Goal: Communication & Community: Answer question/provide support

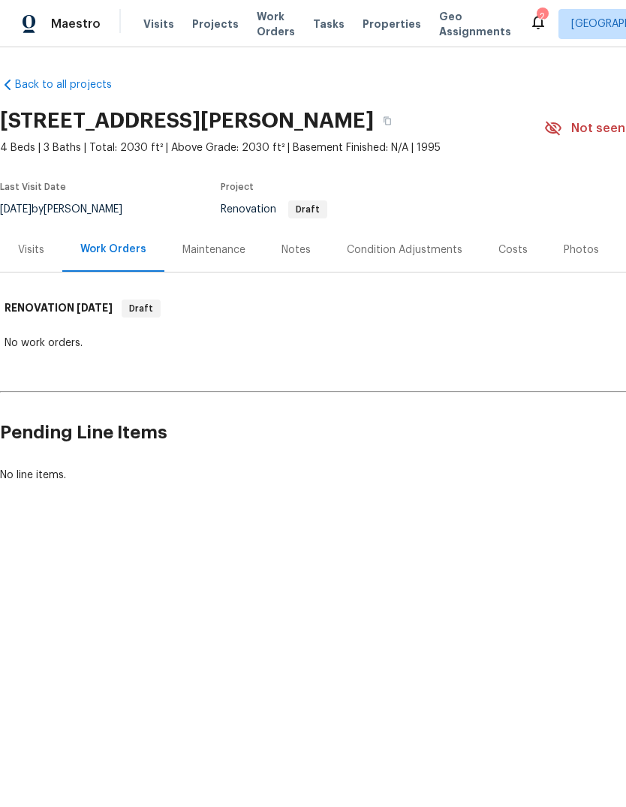
click at [295, 252] on div "Notes" at bounding box center [296, 250] width 29 height 15
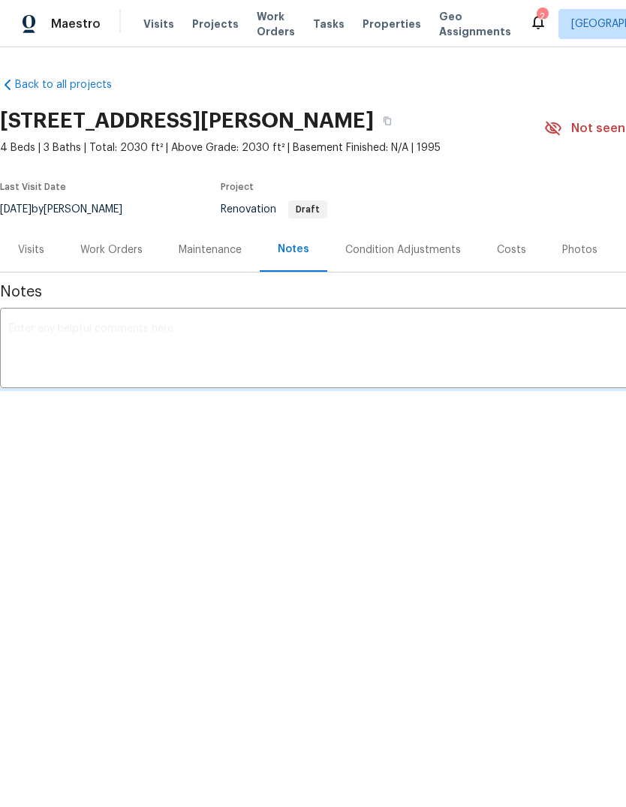
click at [38, 324] on textarea at bounding box center [424, 350] width 831 height 53
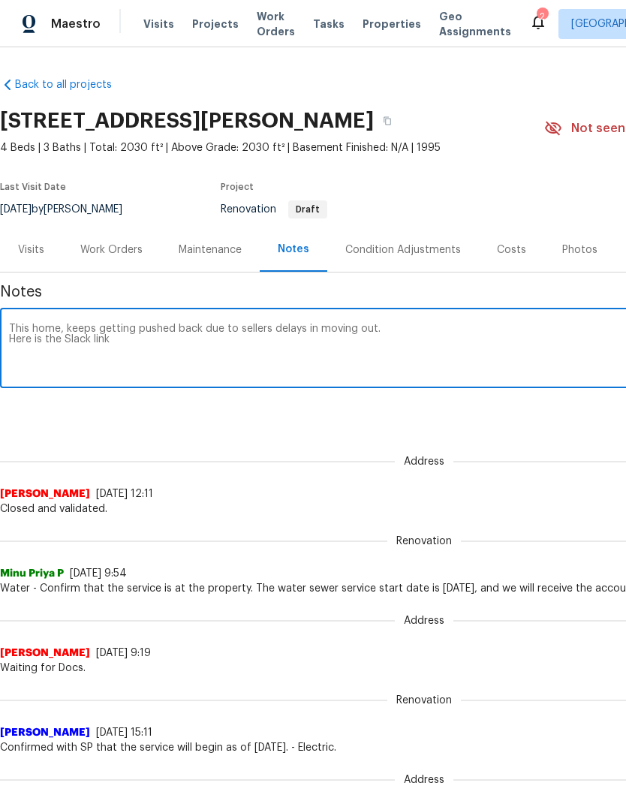
click at [148, 348] on textarea "This home, keeps getting pushed back due to sellers delays in moving out. Here …" at bounding box center [424, 350] width 831 height 53
paste textarea "https://opendoor.enterprise.slack.com/archives/C01SX03E947/p1758114919721999"
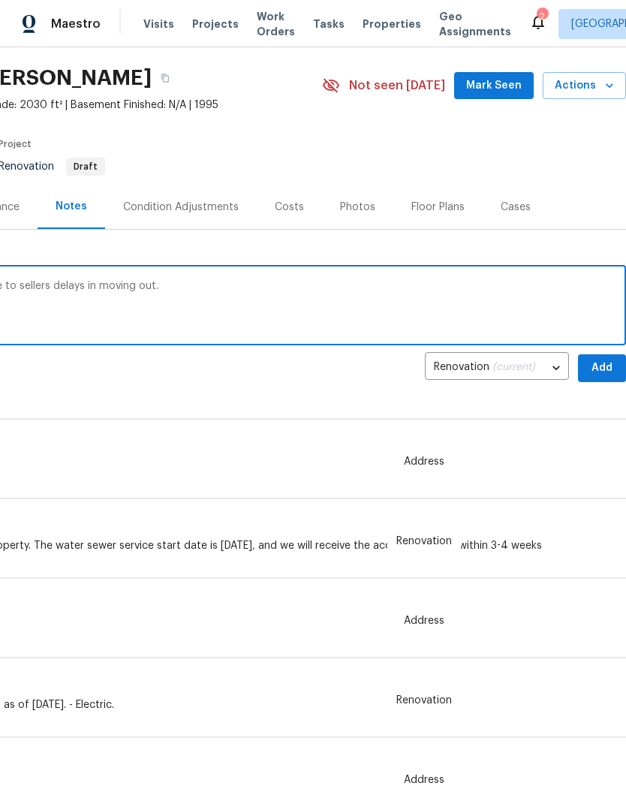
scroll to position [47, 222]
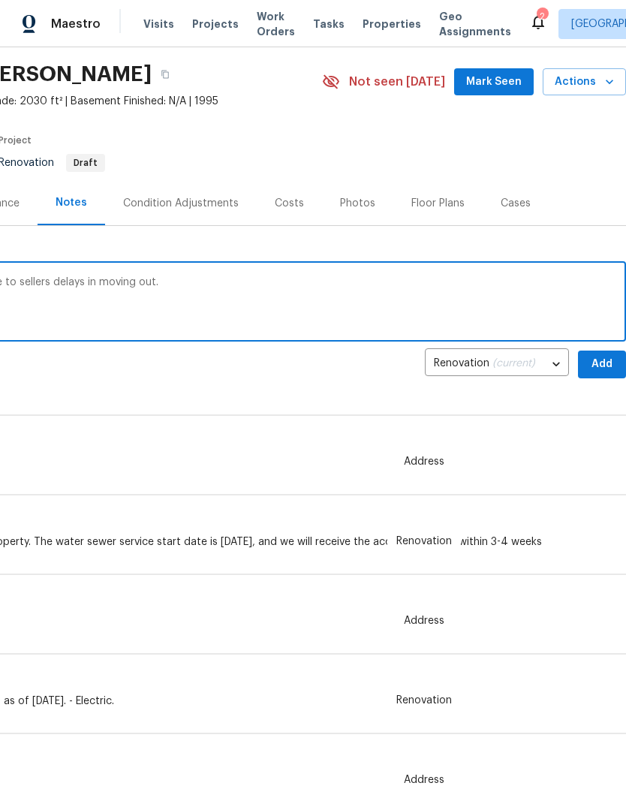
type textarea "This home, keeps getting pushed back due to sellers delays in moving out. Here …"
click at [601, 364] on span "Add" at bounding box center [602, 364] width 24 height 19
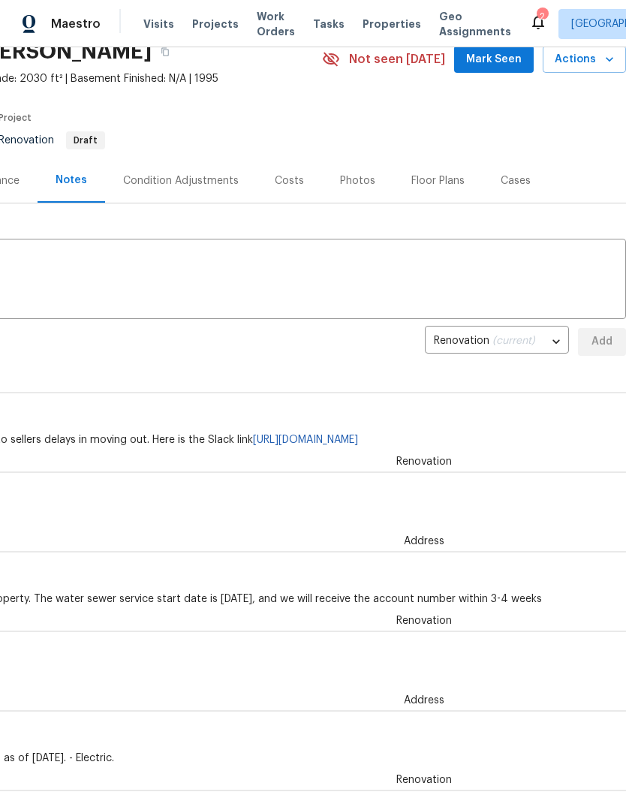
scroll to position [71, 222]
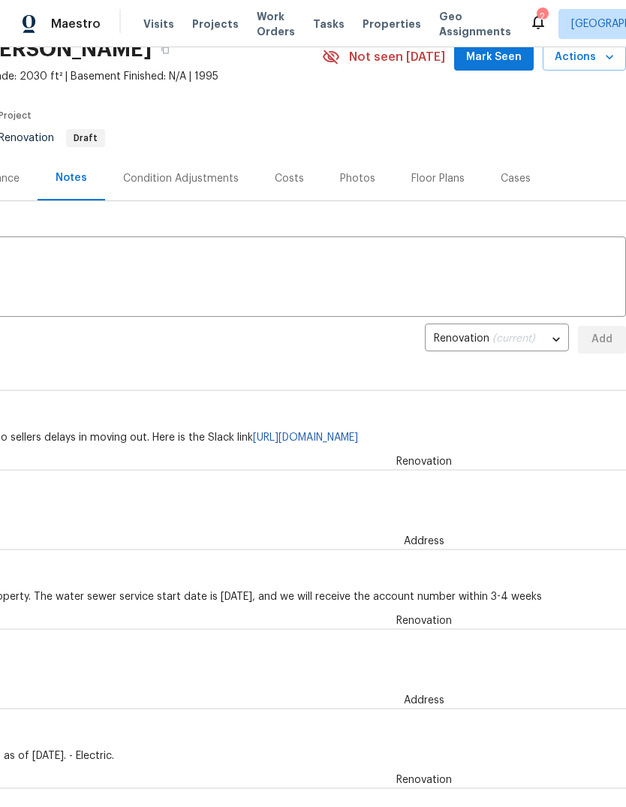
click at [529, 14] on icon at bounding box center [538, 22] width 18 height 18
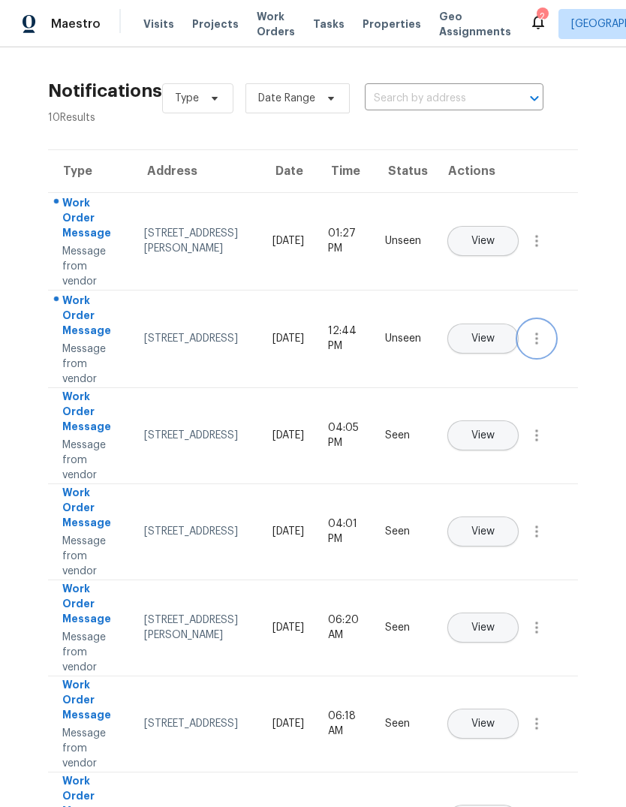
click at [532, 348] on icon "button" at bounding box center [537, 339] width 18 height 18
click at [529, 250] on icon "button" at bounding box center [537, 241] width 18 height 18
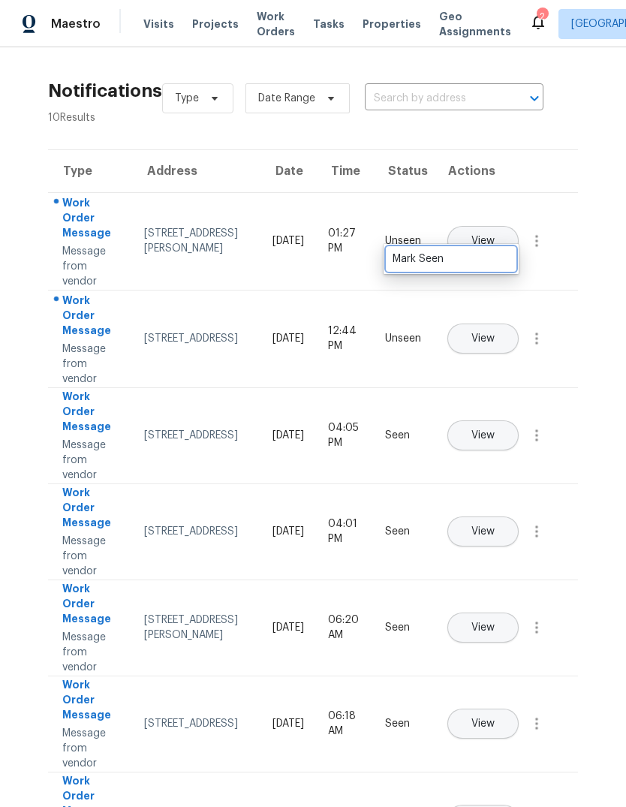
click at [488, 258] on div "Mark Seen" at bounding box center [451, 259] width 117 height 15
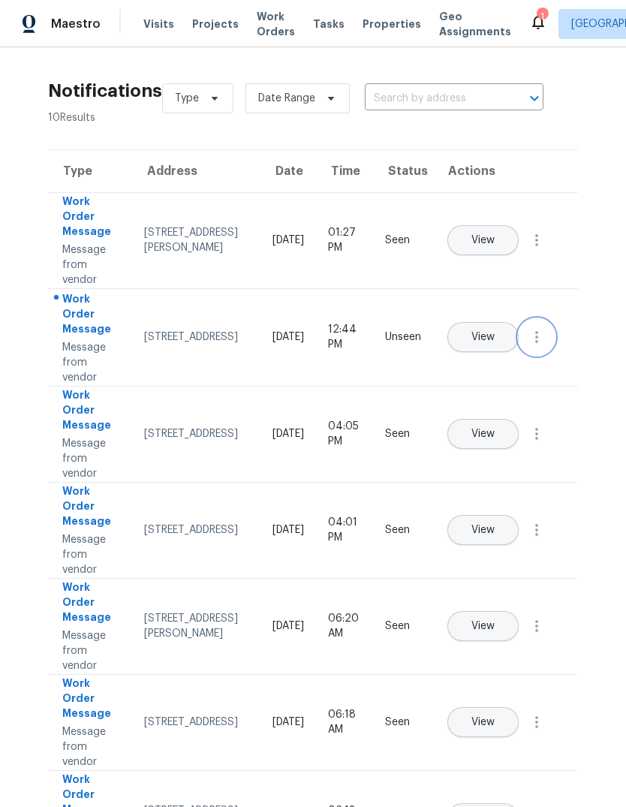
click at [534, 346] on icon "button" at bounding box center [537, 337] width 18 height 18
click at [486, 354] on div "Mark Seen" at bounding box center [451, 355] width 117 height 15
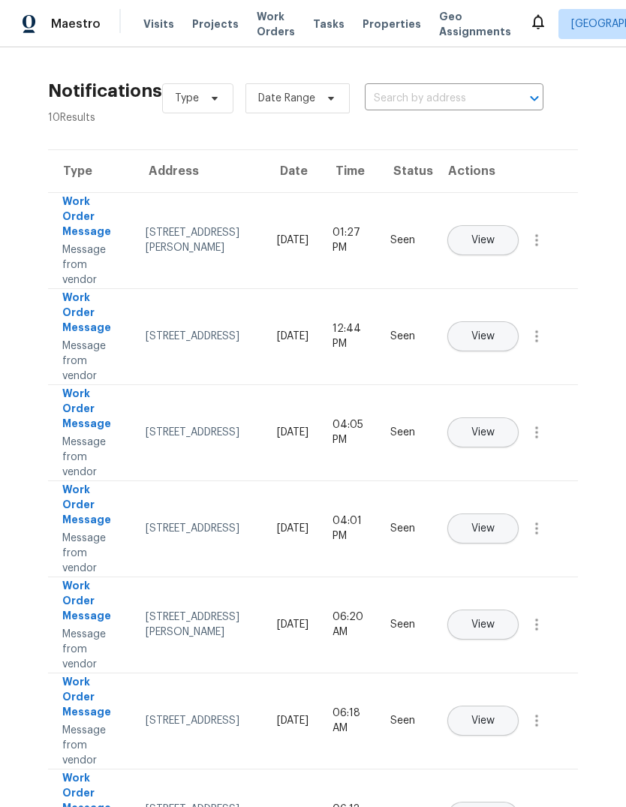
click at [150, 245] on div "[STREET_ADDRESS][PERSON_NAME]" at bounding box center [199, 240] width 107 height 30
click at [164, 230] on div "[STREET_ADDRESS][PERSON_NAME]" at bounding box center [199, 240] width 107 height 30
click at [169, 235] on div "[STREET_ADDRESS][PERSON_NAME]" at bounding box center [199, 240] width 107 height 30
click at [159, 240] on div "[STREET_ADDRESS][PERSON_NAME]" at bounding box center [199, 240] width 107 height 30
click at [165, 234] on div "[STREET_ADDRESS][PERSON_NAME]" at bounding box center [199, 240] width 107 height 30
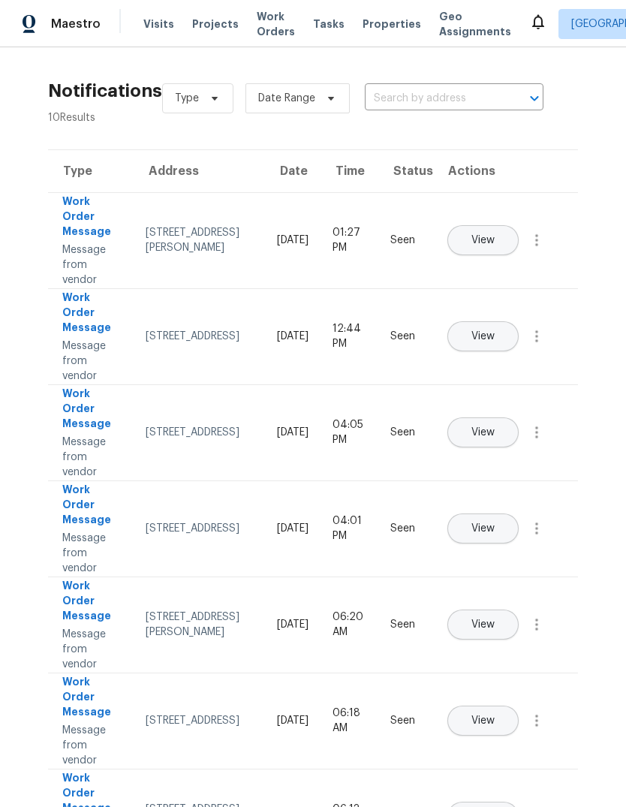
click at [164, 234] on div "[STREET_ADDRESS][PERSON_NAME]" at bounding box center [199, 240] width 107 height 30
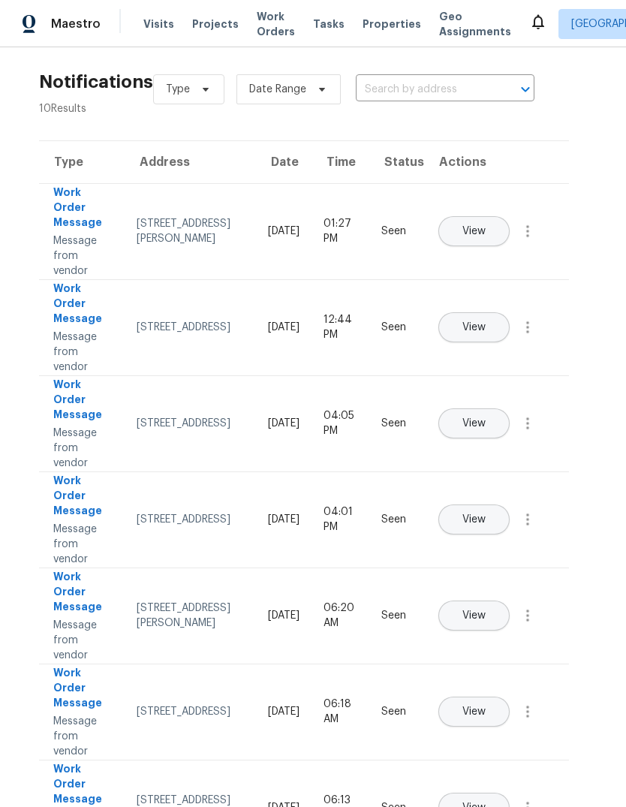
scroll to position [15, 15]
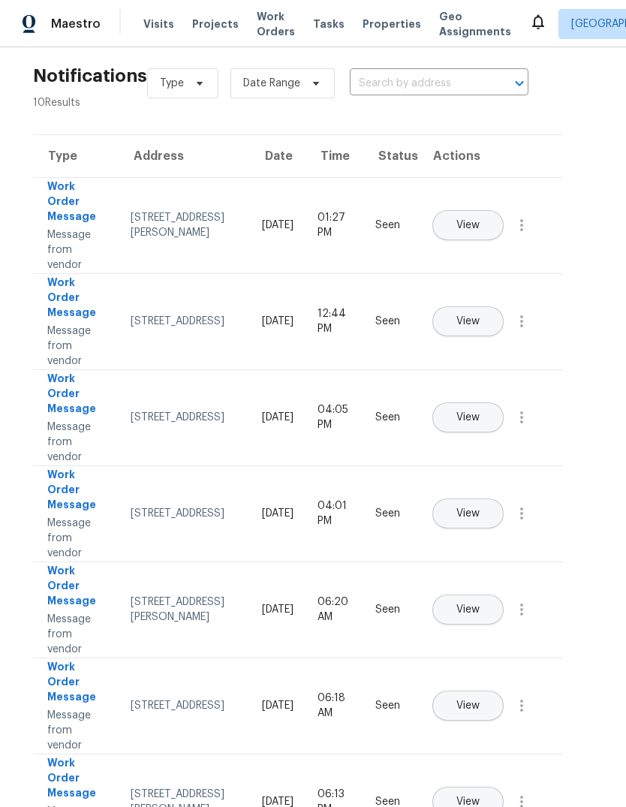
click at [134, 216] on div "[STREET_ADDRESS][PERSON_NAME]" at bounding box center [184, 225] width 107 height 30
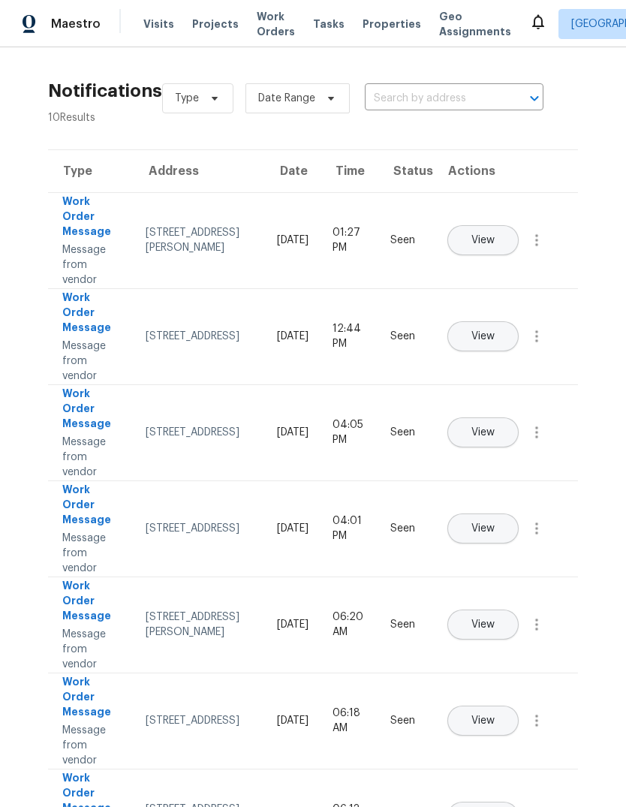
scroll to position [0, 0]
click at [495, 235] on span "View" at bounding box center [483, 240] width 23 height 11
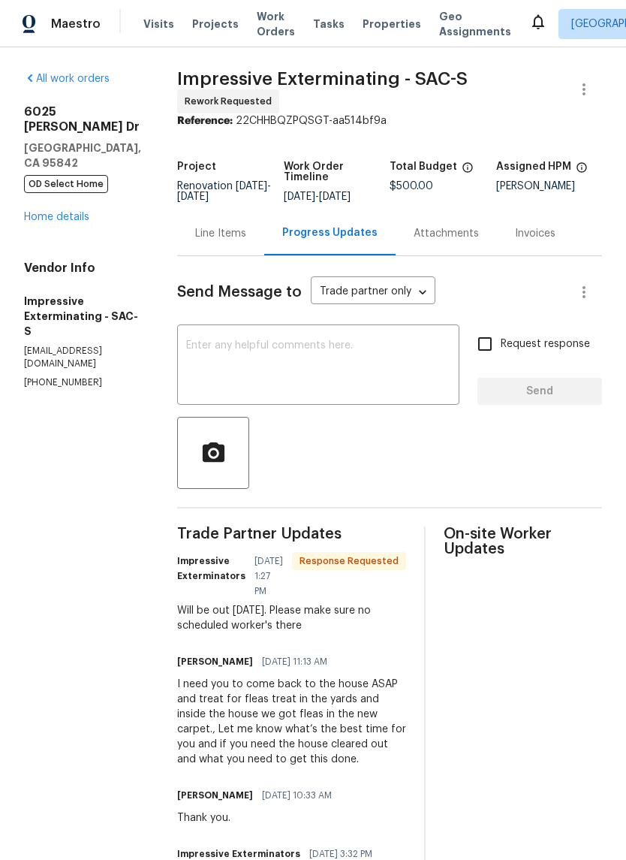
click at [281, 356] on textarea at bounding box center [318, 366] width 264 height 53
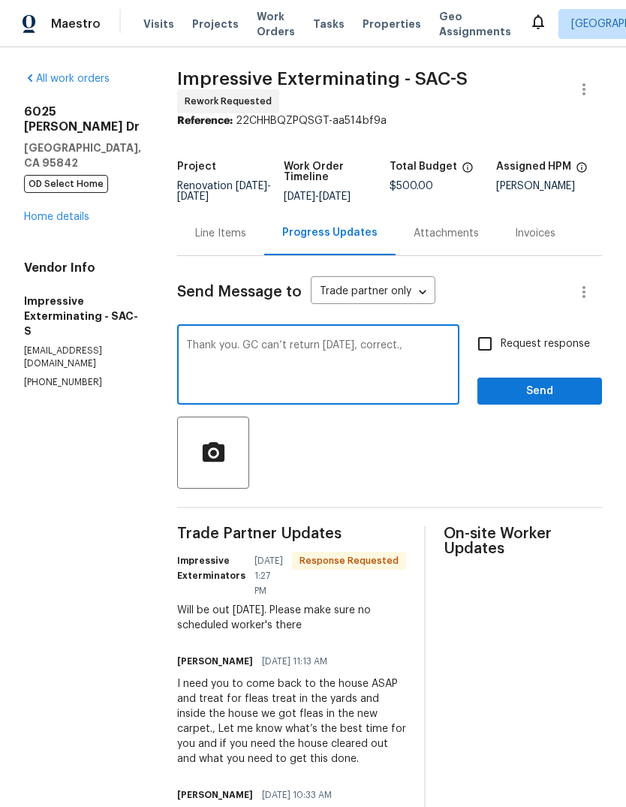
type textarea "Thank you. GC can’t return [DATE], correct.,"
click at [488, 346] on input "Request response" at bounding box center [485, 344] width 32 height 32
checkbox input "true"
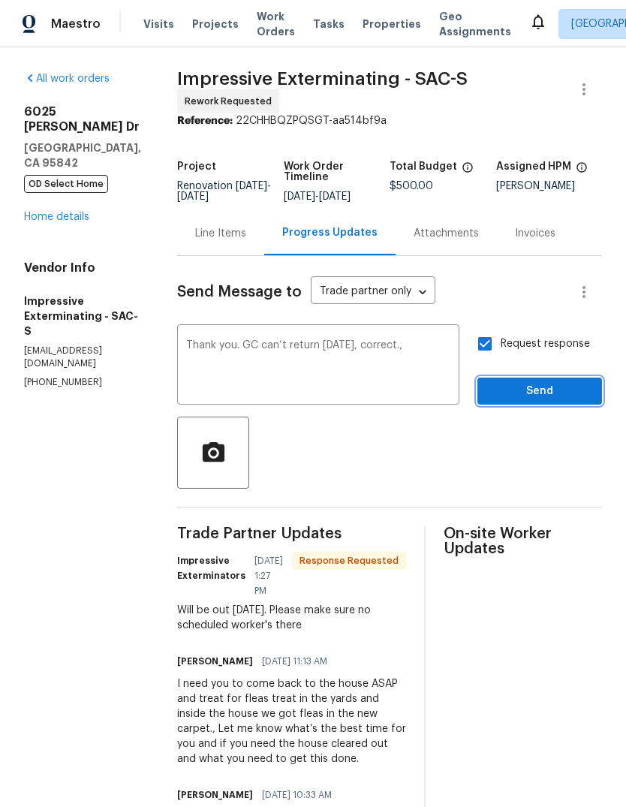
click at [544, 392] on span "Send" at bounding box center [540, 391] width 101 height 19
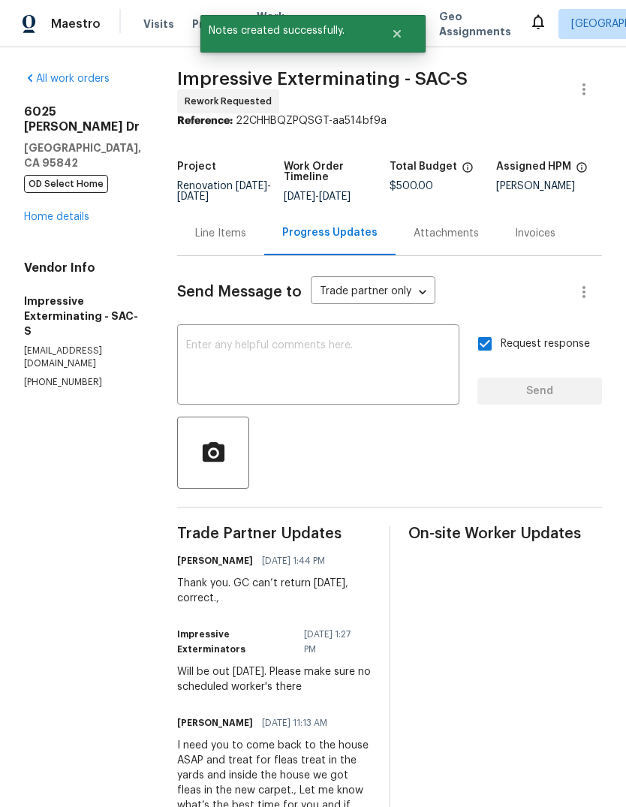
click at [53, 212] on link "Home details" at bounding box center [56, 217] width 65 height 11
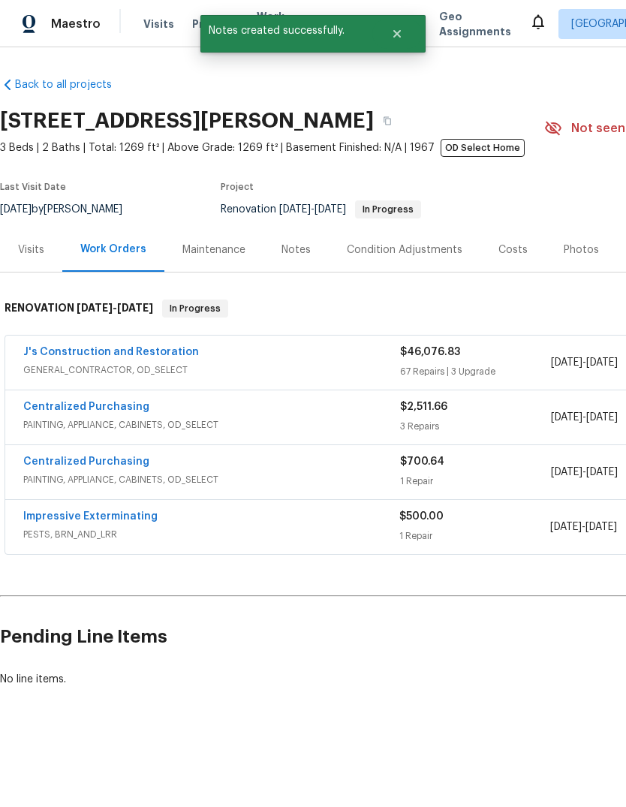
click at [302, 243] on div "Notes" at bounding box center [296, 250] width 29 height 15
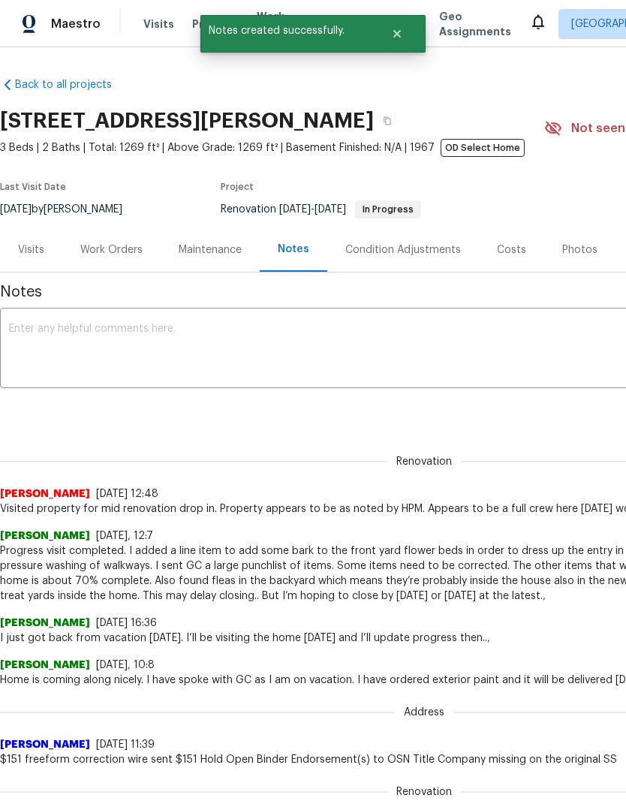
click at [43, 324] on textarea at bounding box center [424, 350] width 831 height 53
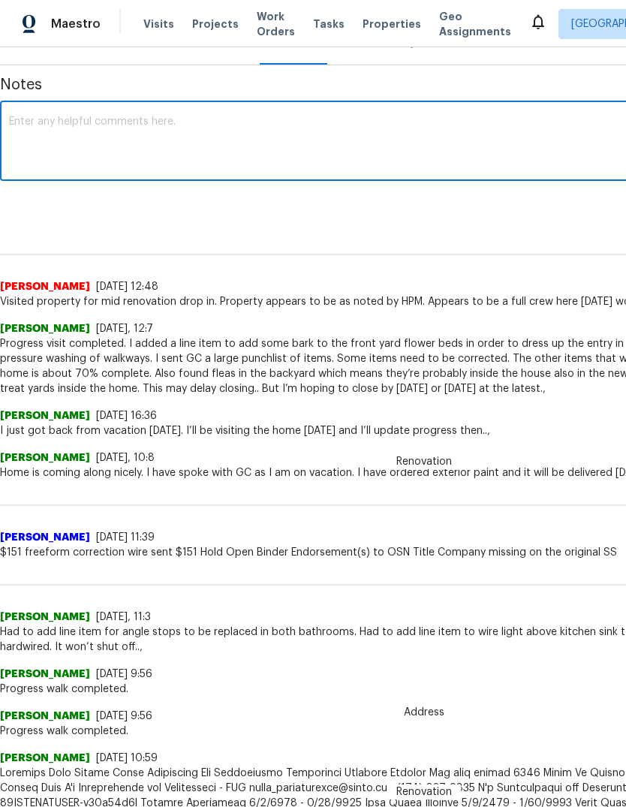
scroll to position [208, 0]
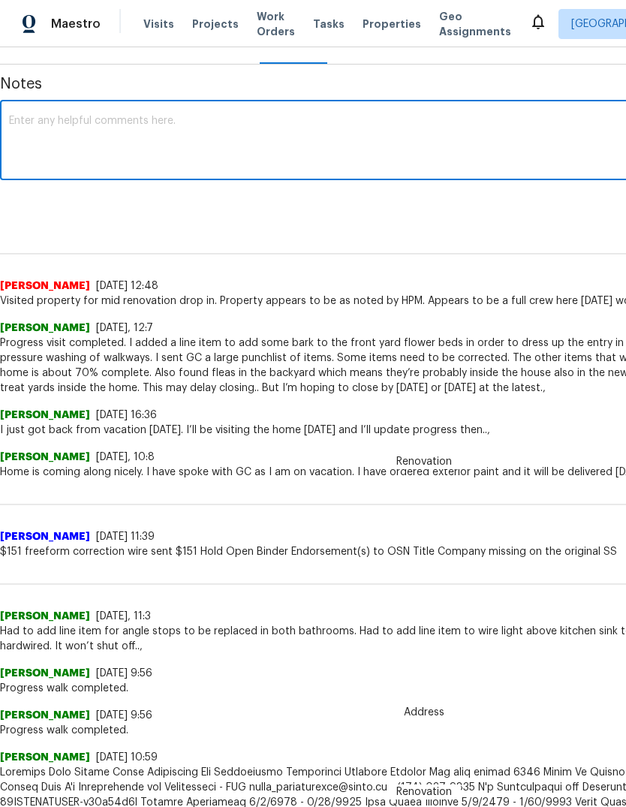
click at [18, 109] on div "x ​" at bounding box center [424, 142] width 849 height 77
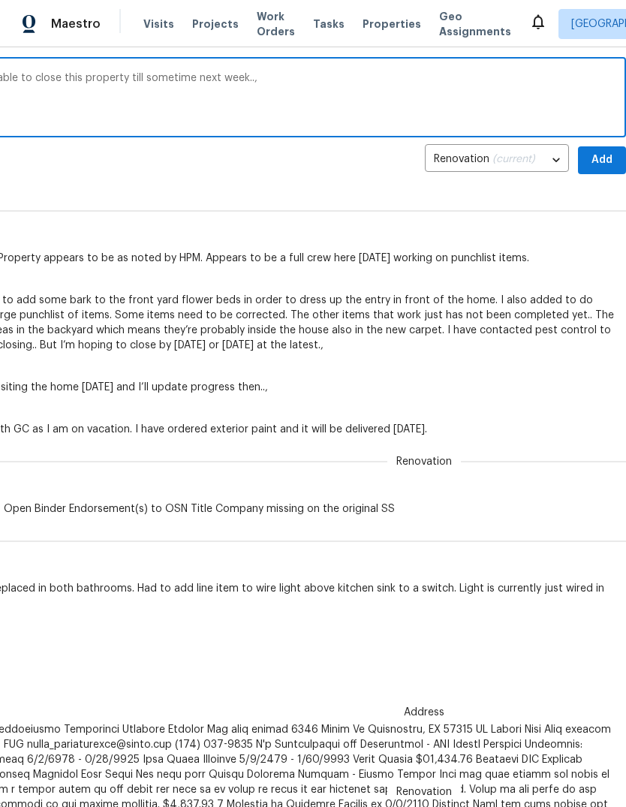
scroll to position [250, 222]
type textarea "Pest control will be out on Saturday. Will not be able to close this property t…"
click at [601, 156] on span "Add" at bounding box center [602, 161] width 24 height 19
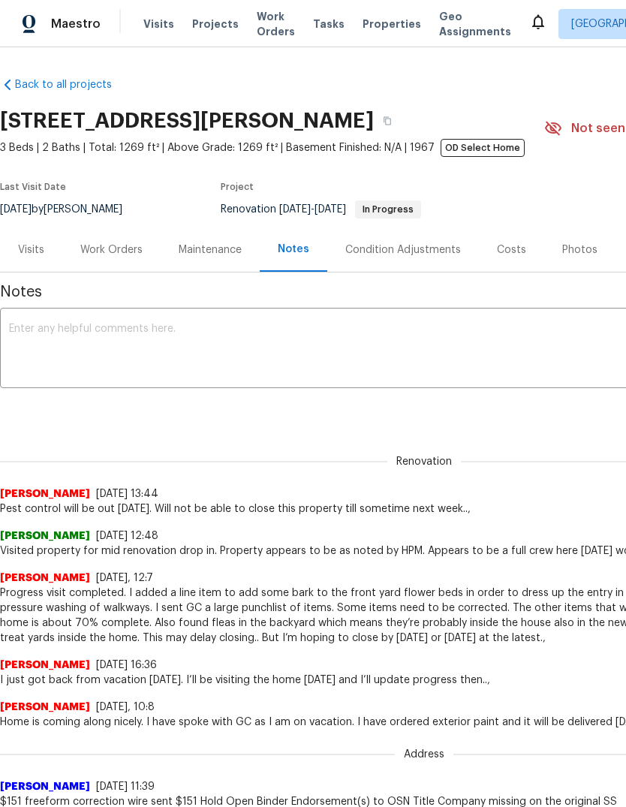
scroll to position [0, 0]
